Goal: Task Accomplishment & Management: Use online tool/utility

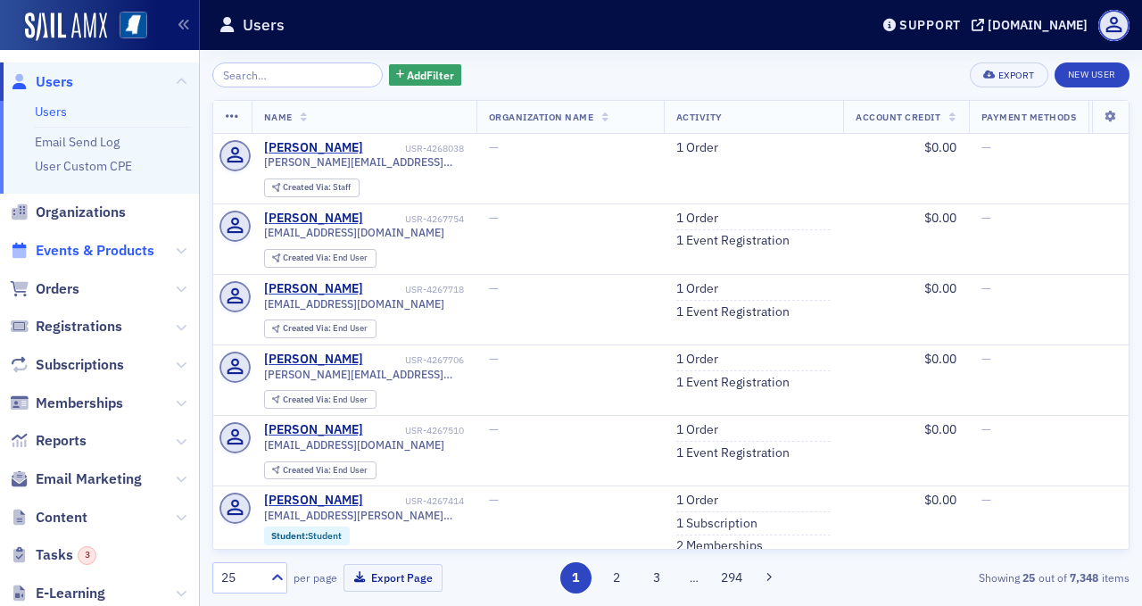
click at [114, 253] on span "Events & Products" at bounding box center [95, 251] width 119 height 20
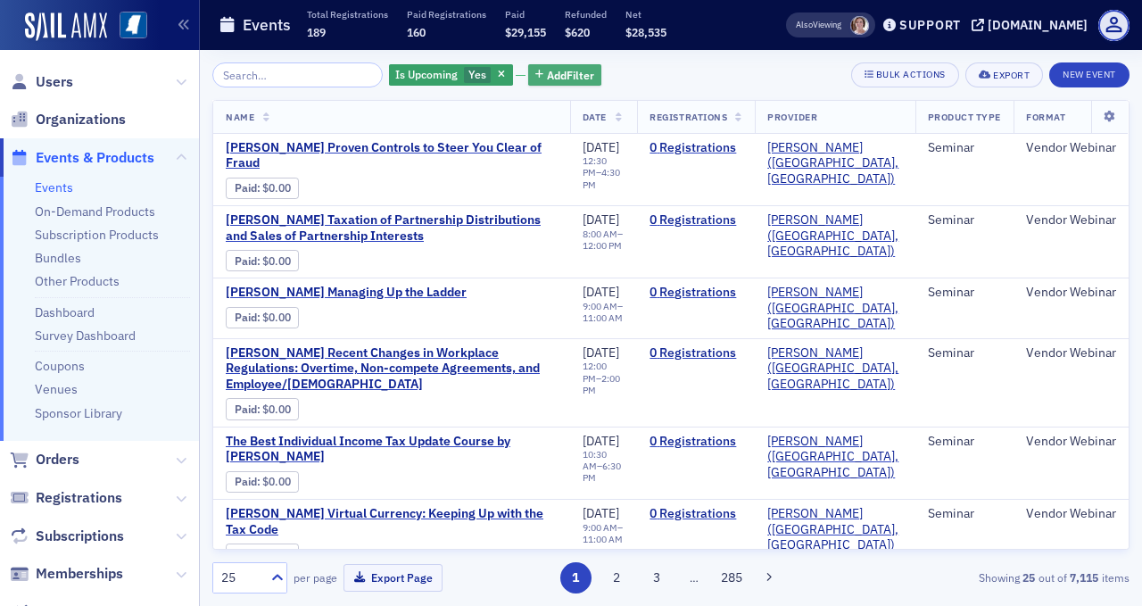
click at [550, 70] on span "Add Filter" at bounding box center [570, 75] width 47 height 16
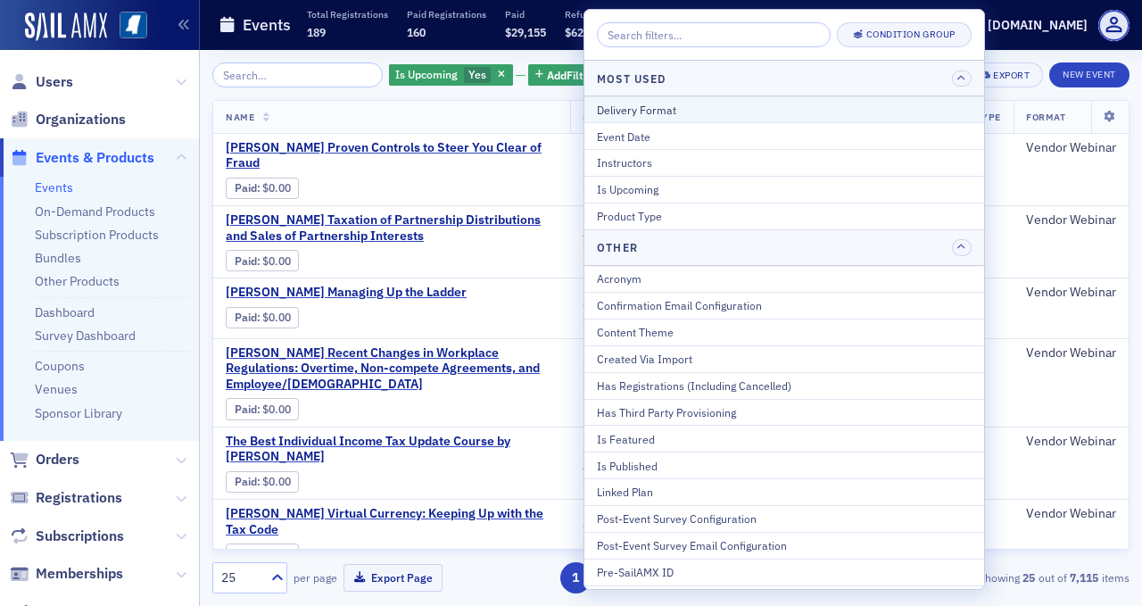
click at [666, 104] on div "Delivery Format" at bounding box center [784, 110] width 375 height 16
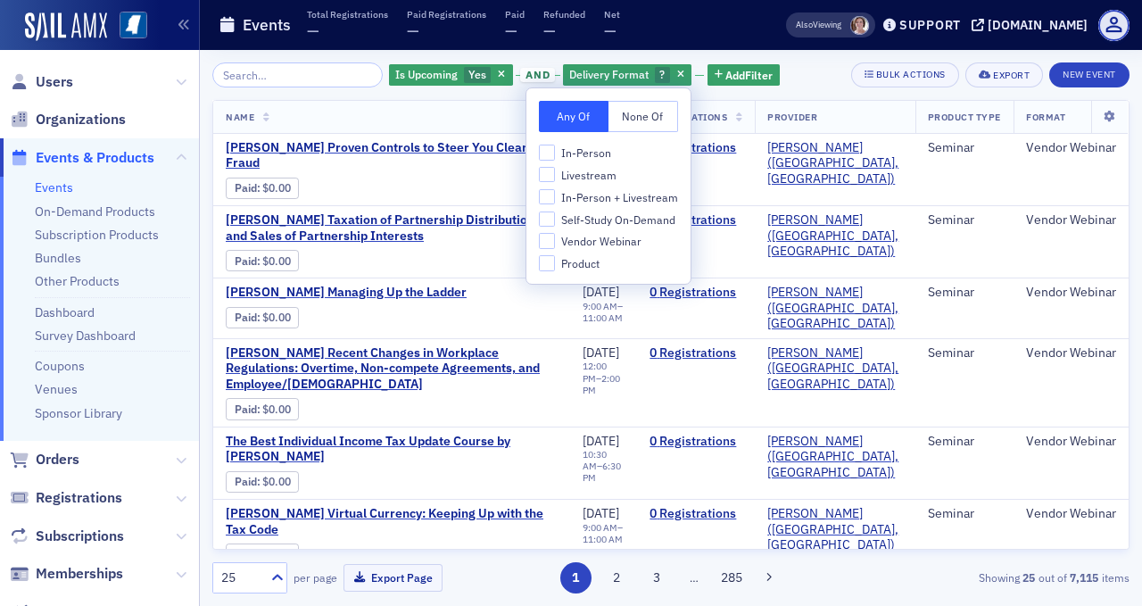
click at [618, 196] on span "In-Person + Livestream" at bounding box center [619, 197] width 117 height 15
click at [555, 196] on input "In-Person + Livestream" at bounding box center [547, 197] width 16 height 16
checkbox input "true"
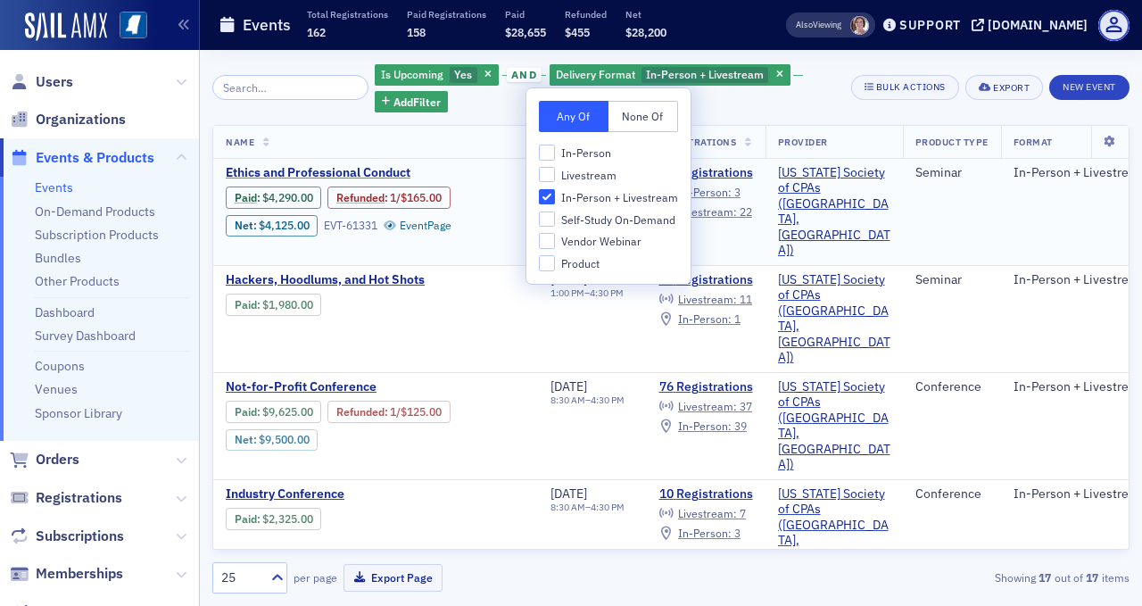
click at [364, 174] on span "Ethics and Professional Conduct" at bounding box center [376, 173] width 300 height 16
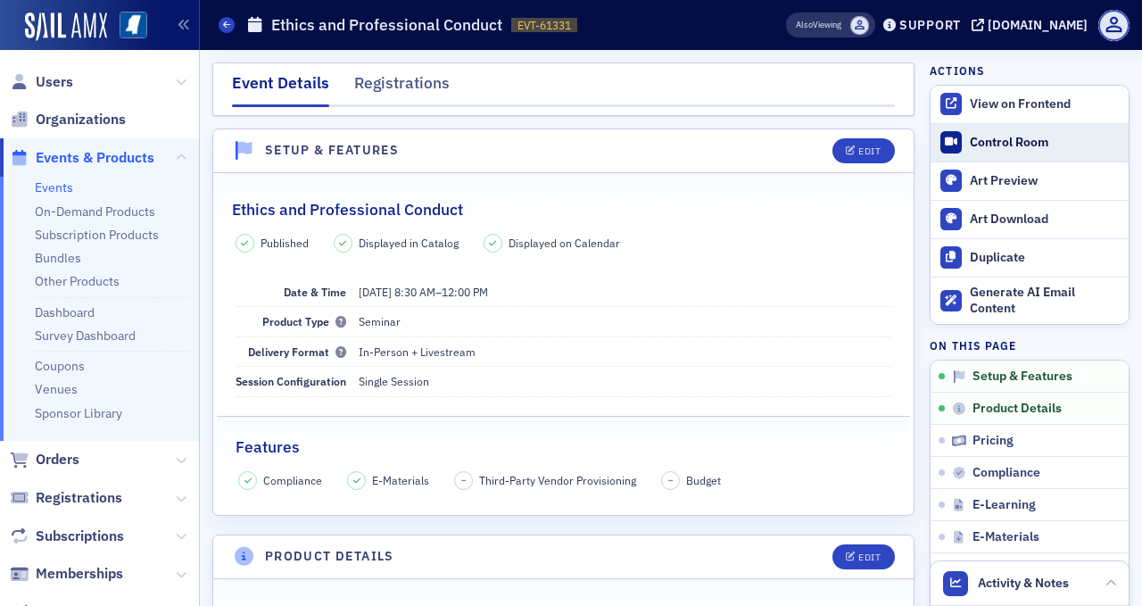
click at [998, 135] on div "Control Room" at bounding box center [1045, 143] width 150 height 16
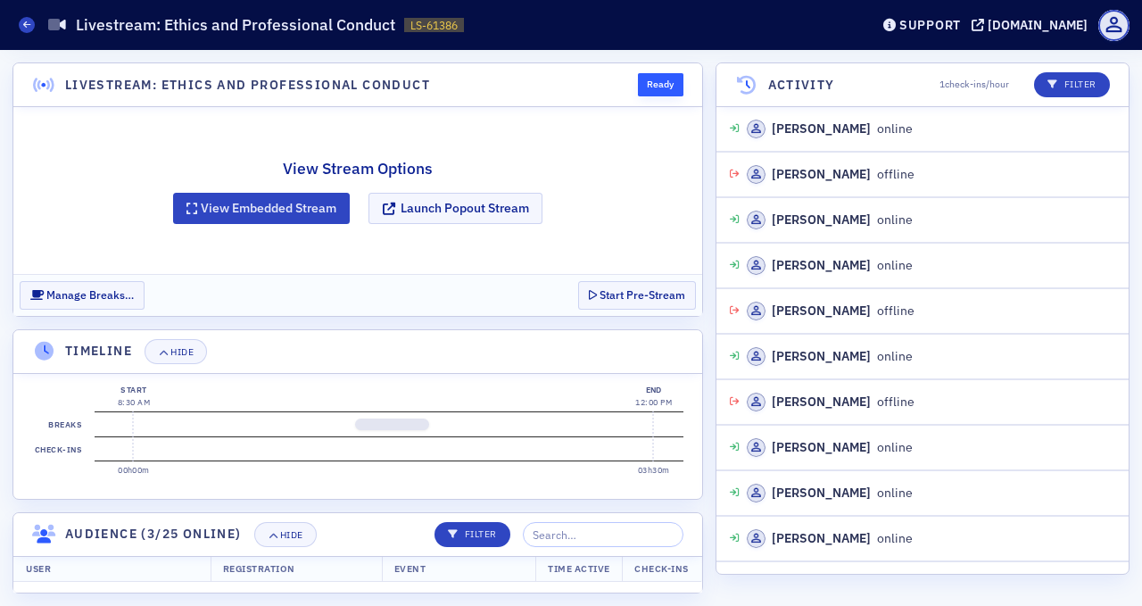
scroll to position [1354, 0]
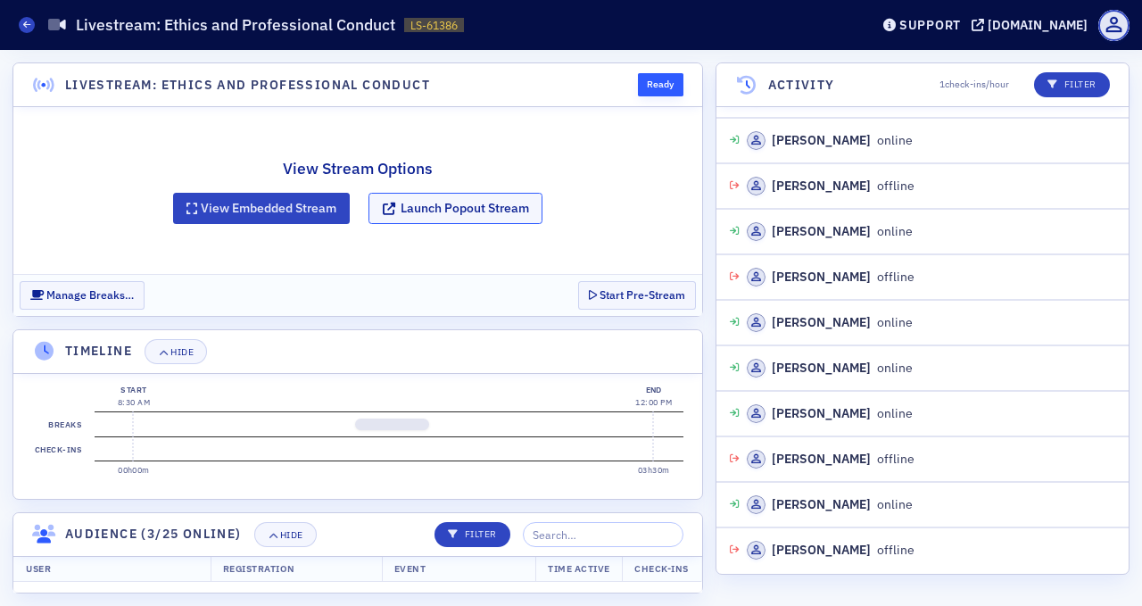
click at [443, 201] on button "Launch Popout Stream" at bounding box center [456, 208] width 174 height 31
